Goal: Task Accomplishment & Management: Manage account settings

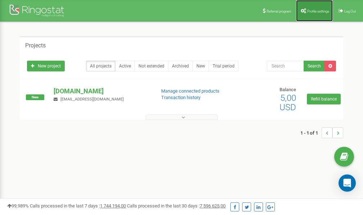
click at [315, 11] on span "Profile settings" at bounding box center [318, 11] width 22 height 4
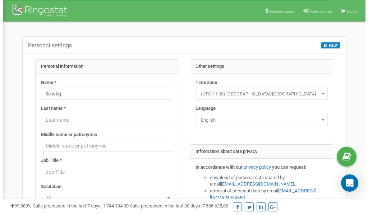
scroll to position [36, 0]
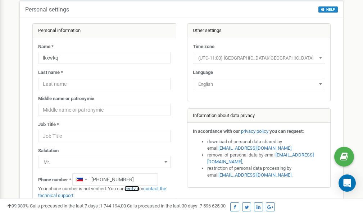
click at [136, 189] on link "verify it" at bounding box center [131, 188] width 15 height 5
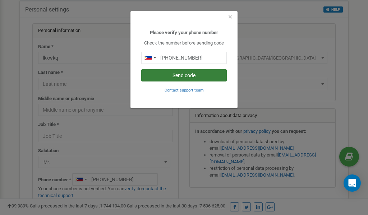
click at [178, 75] on button "Send code" at bounding box center [184, 75] width 86 height 12
